Goal: Navigation & Orientation: Find specific page/section

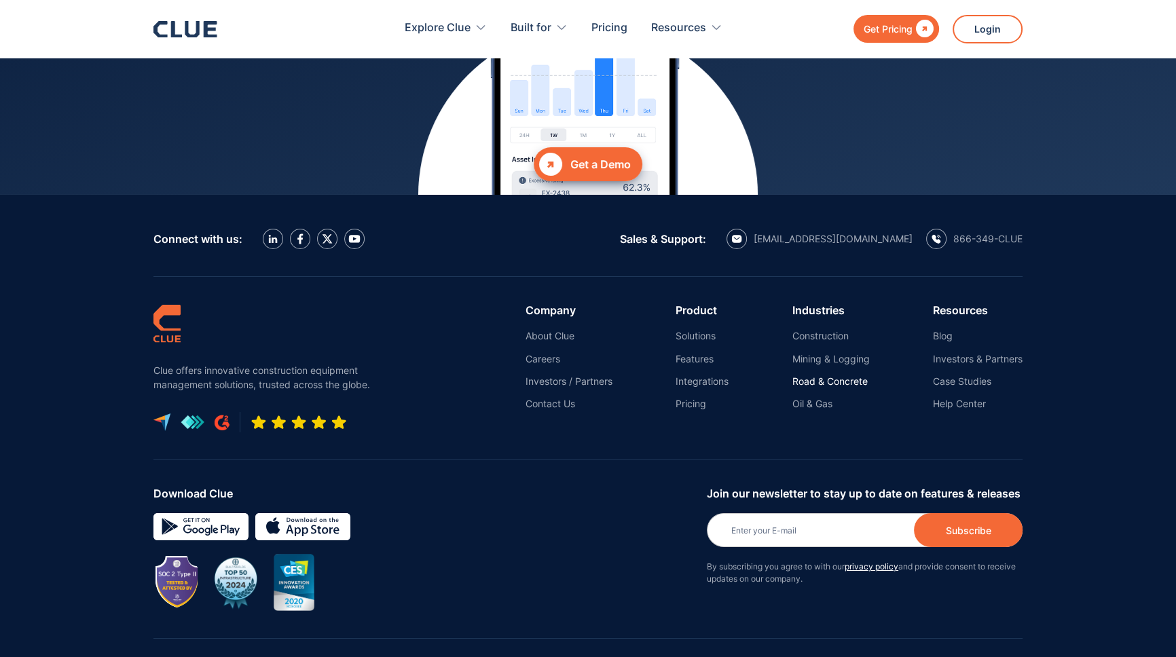
scroll to position [6108, 0]
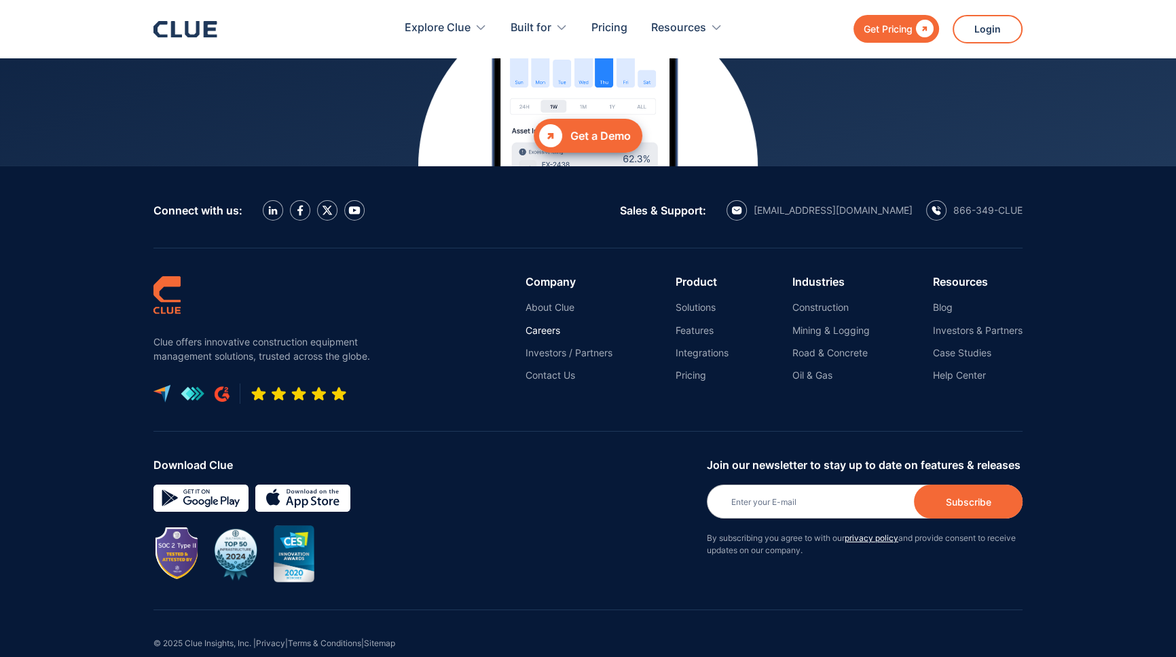
click at [545, 325] on link "Careers" at bounding box center [569, 331] width 87 height 12
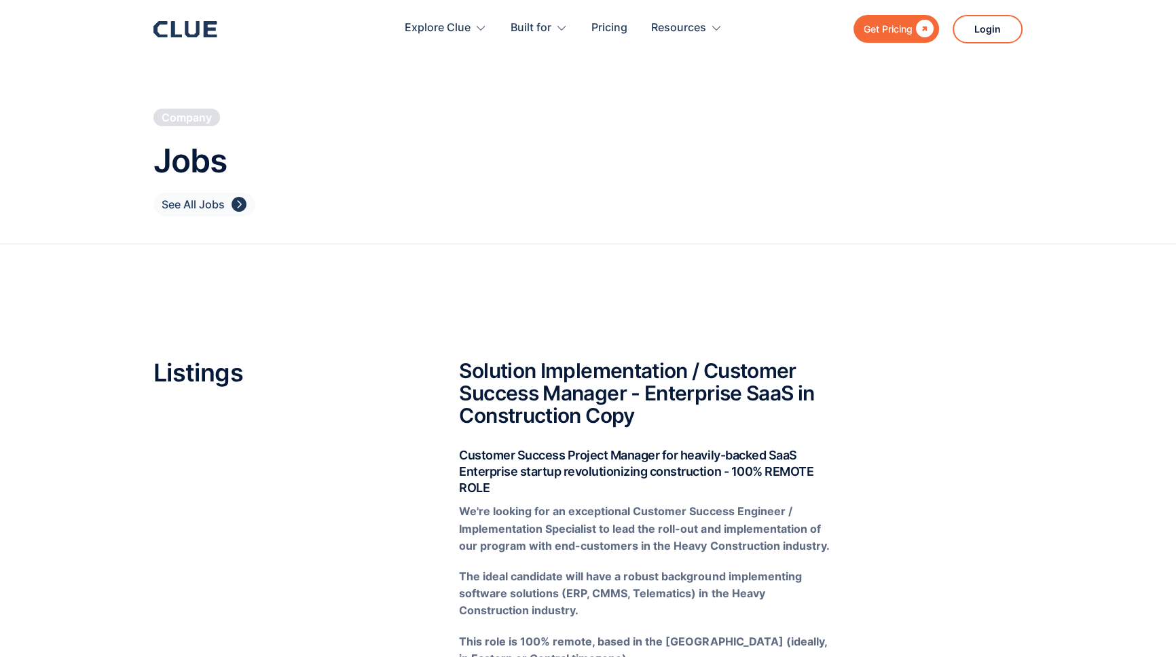
click at [218, 200] on div "See All Jobs" at bounding box center [193, 204] width 63 height 17
click at [204, 32] on icon at bounding box center [211, 29] width 14 height 16
